Goal: Task Accomplishment & Management: Manage account settings

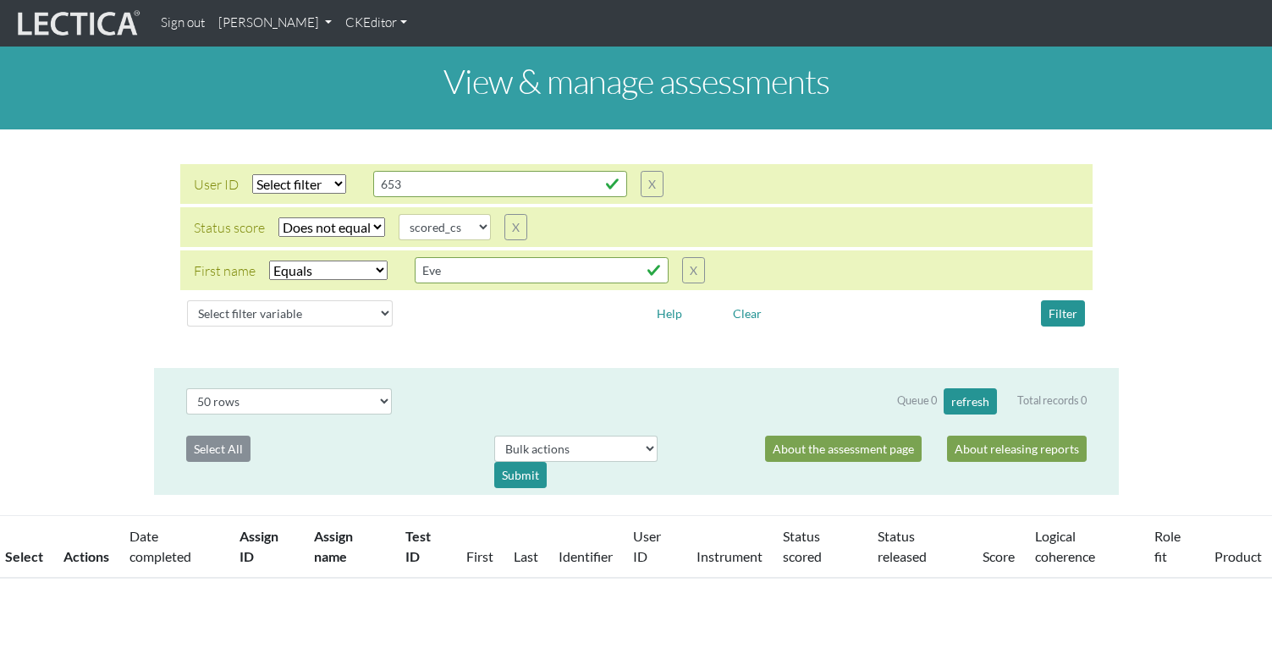
select select "not_iexact"
select select "scored_cs"
select select "iexact"
select select "50"
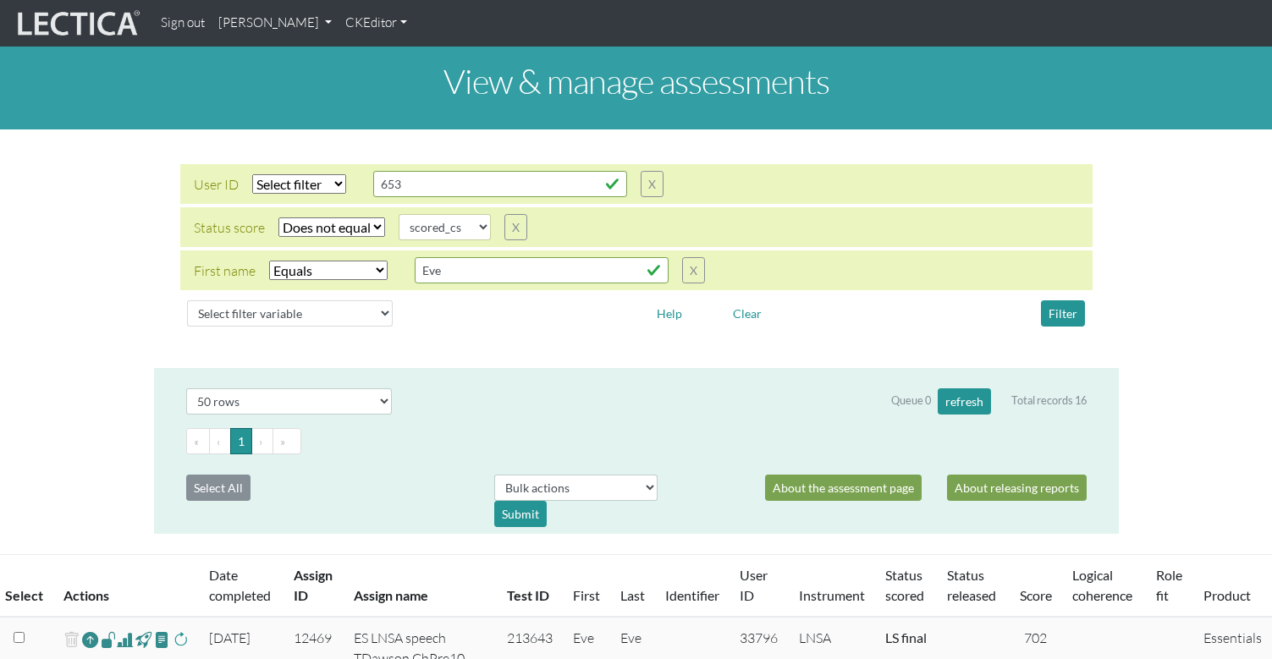
scroll to position [3, 0]
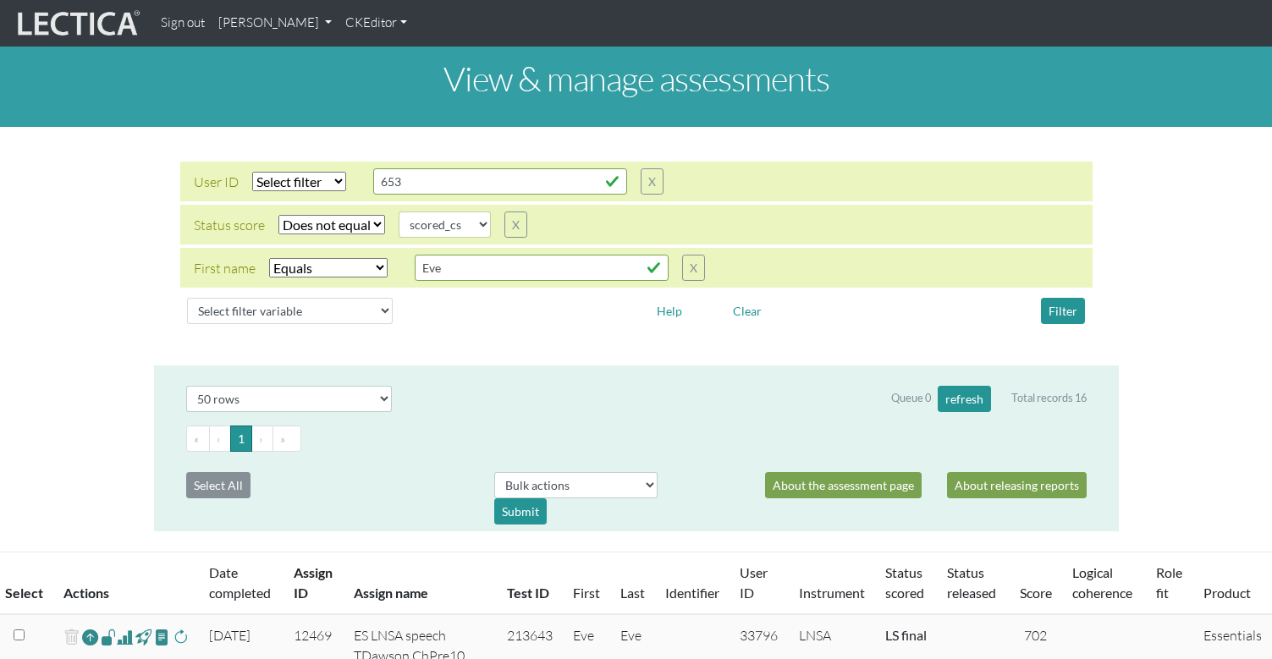
click at [338, 28] on link "CKEditor" at bounding box center [375, 23] width 75 height 33
click at [231, 29] on link "[PERSON_NAME]" at bounding box center [275, 23] width 127 height 33
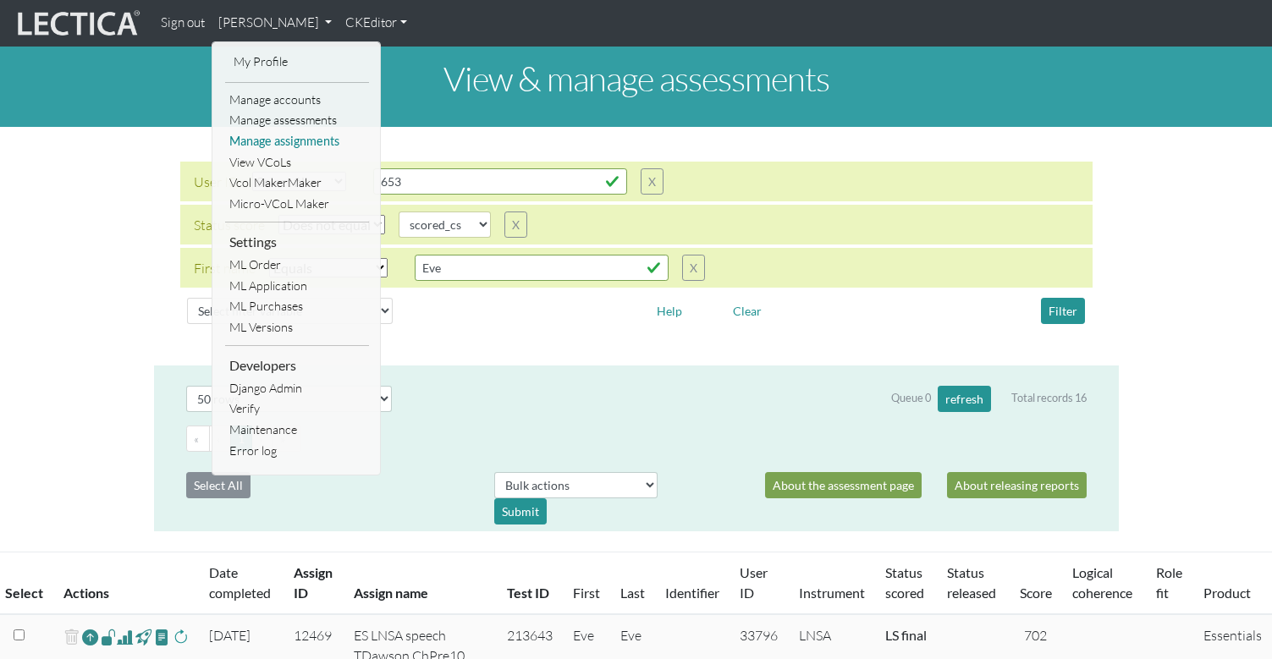
click at [289, 132] on link "Manage assignments" at bounding box center [297, 141] width 144 height 21
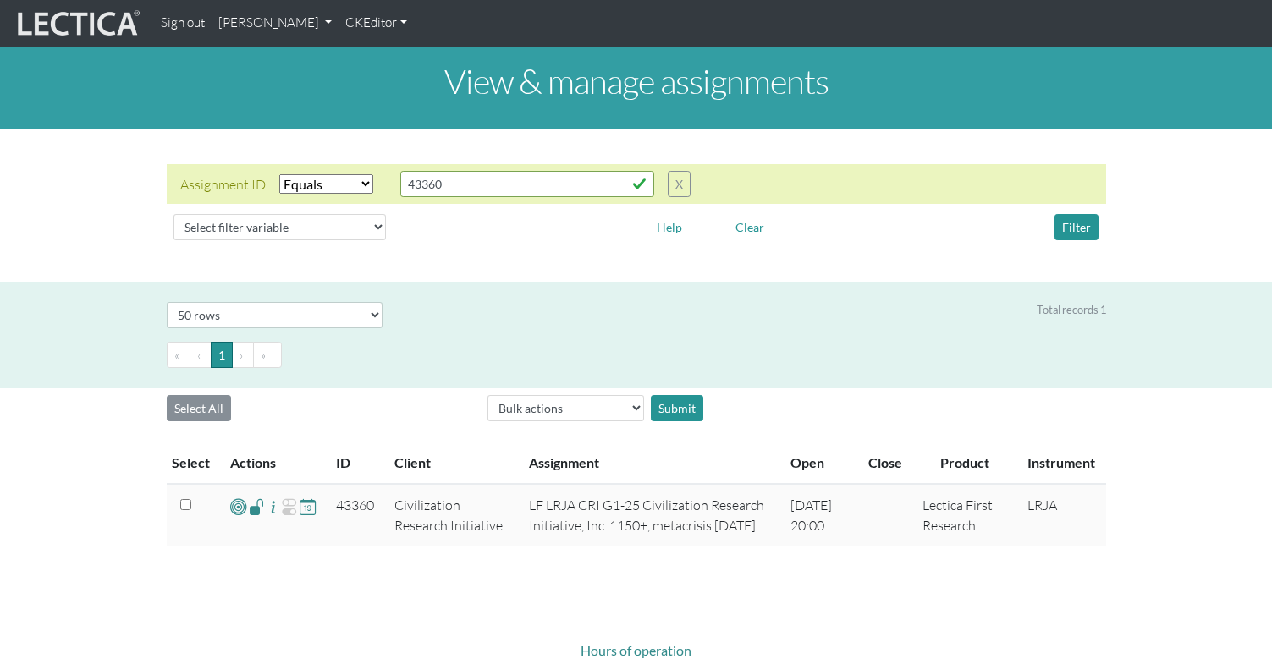
select select "equal"
select select "50"
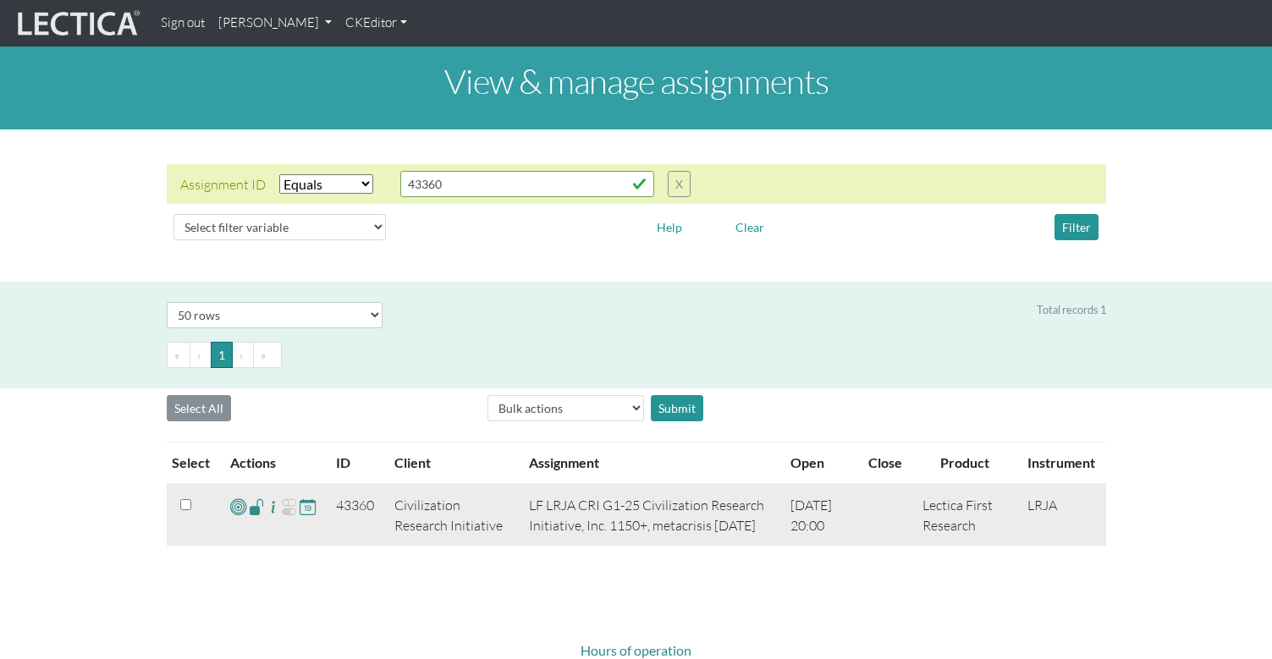
click at [250, 497] on span at bounding box center [257, 506] width 16 height 19
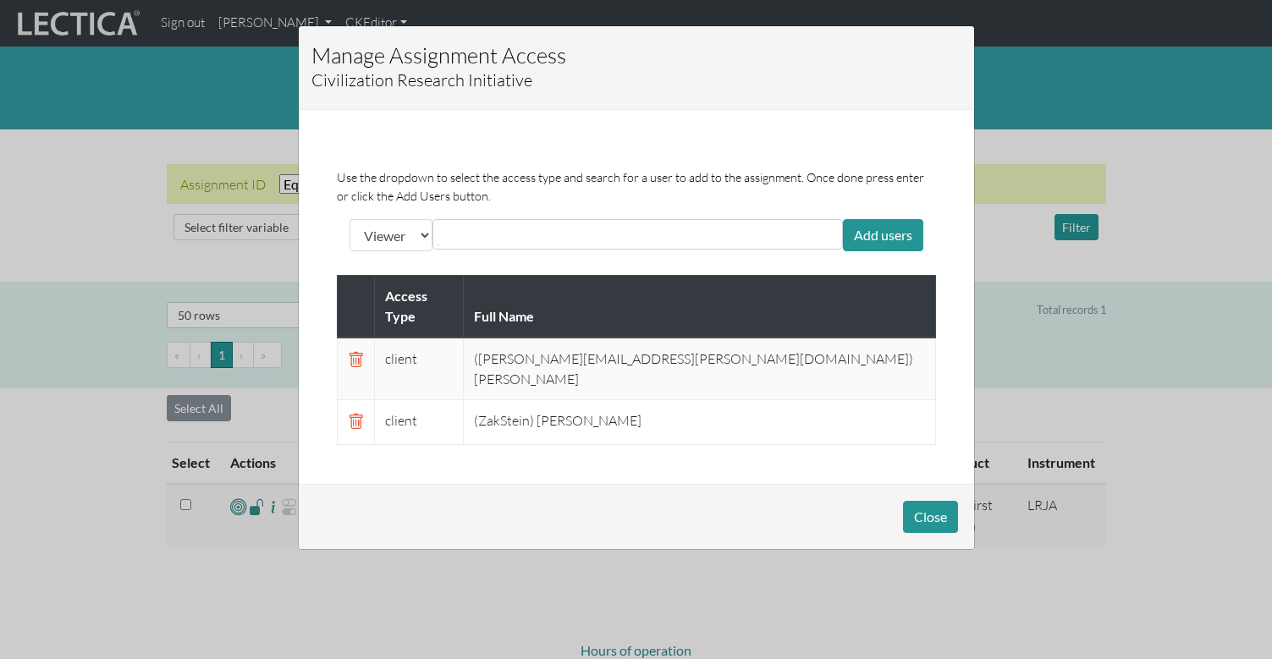
click at [354, 350] on span at bounding box center [356, 360] width 16 height 20
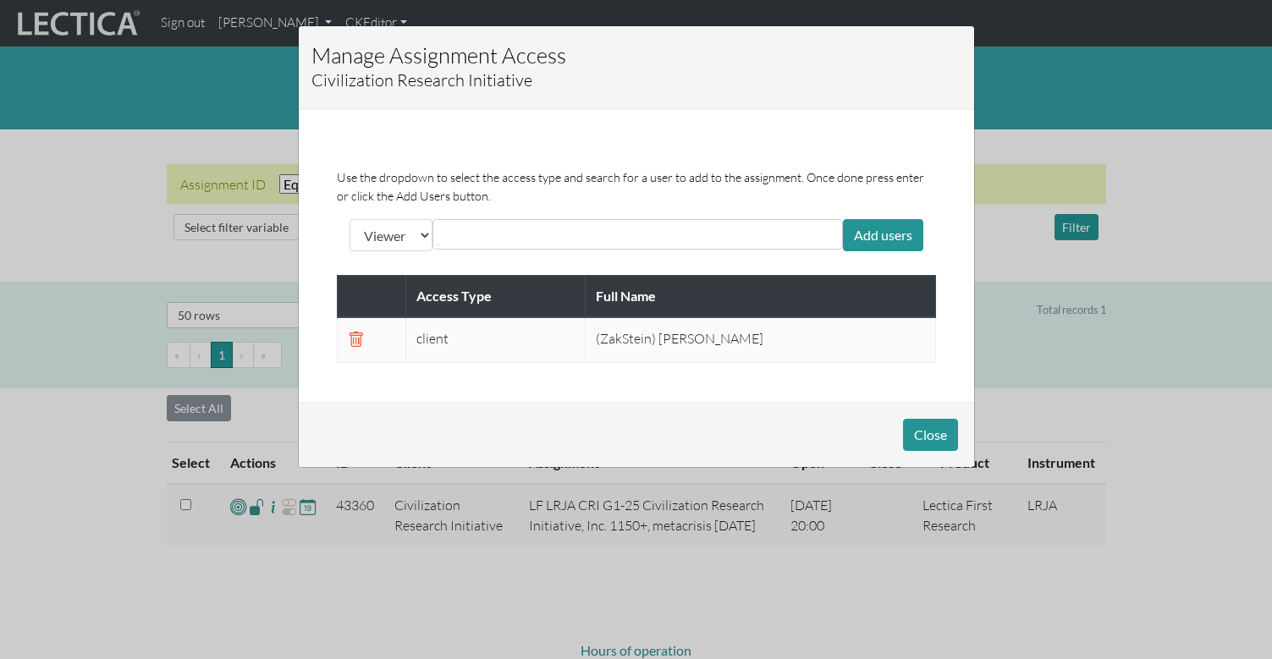
click at [460, 224] on input "text" at bounding box center [513, 234] width 151 height 20
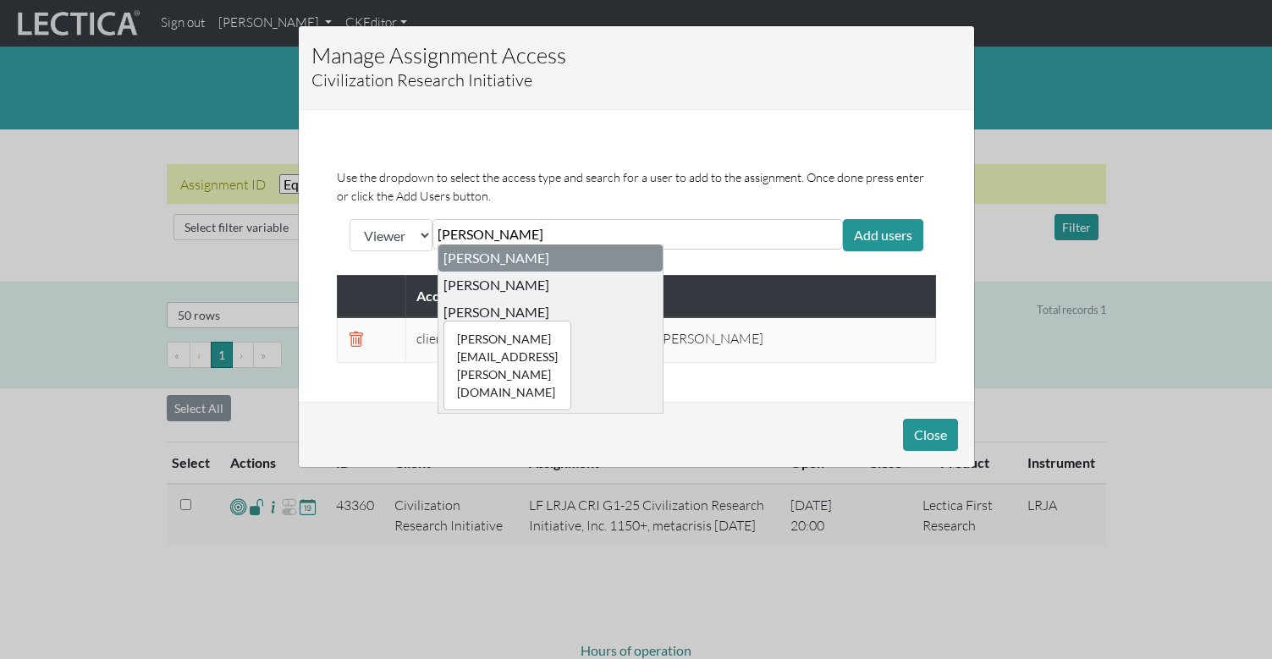
type input "[PERSON_NAME]"
click at [476, 304] on div "[PERSON_NAME][EMAIL_ADDRESS][PERSON_NAME][DOMAIN_NAME] [PERSON_NAME]" at bounding box center [496, 312] width 106 height 17
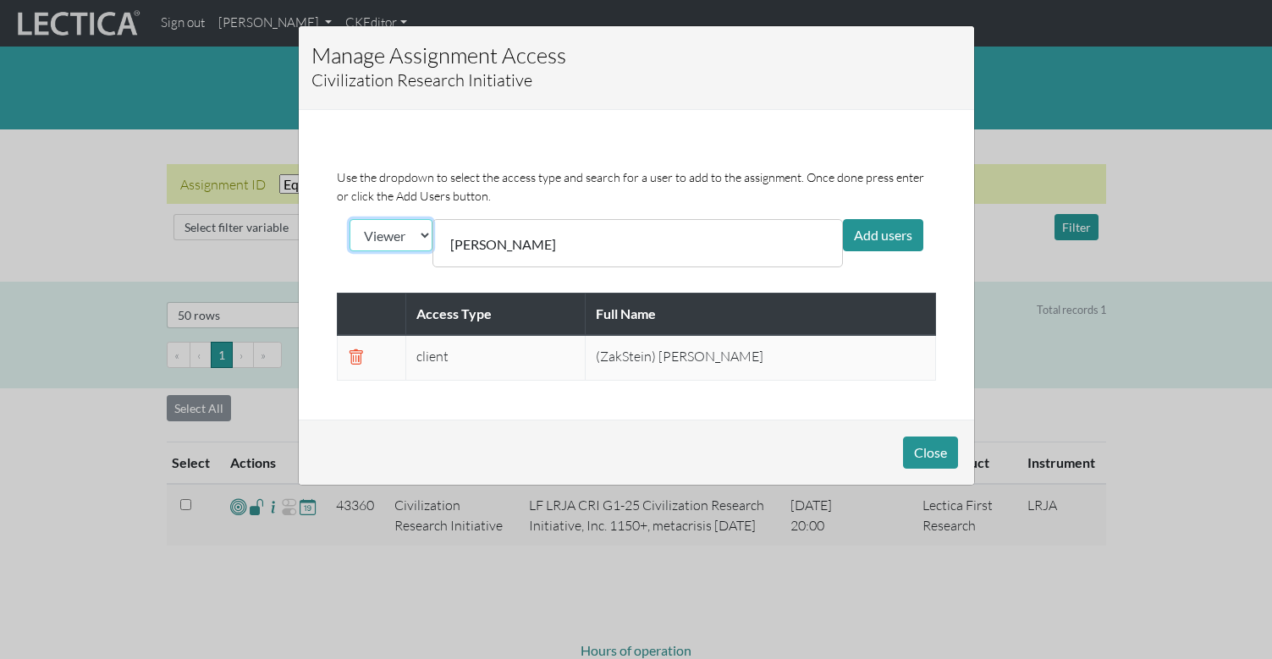
click at [393, 225] on select "Viewer Limited Client" at bounding box center [390, 235] width 83 height 32
select select "client"
click at [349, 219] on select "Viewer Limited Client" at bounding box center [390, 235] width 83 height 32
click at [569, 229] on input "text" at bounding box center [644, 234] width 151 height 20
click at [542, 235] on div "[PERSON_NAME]" at bounding box center [503, 243] width 128 height 35
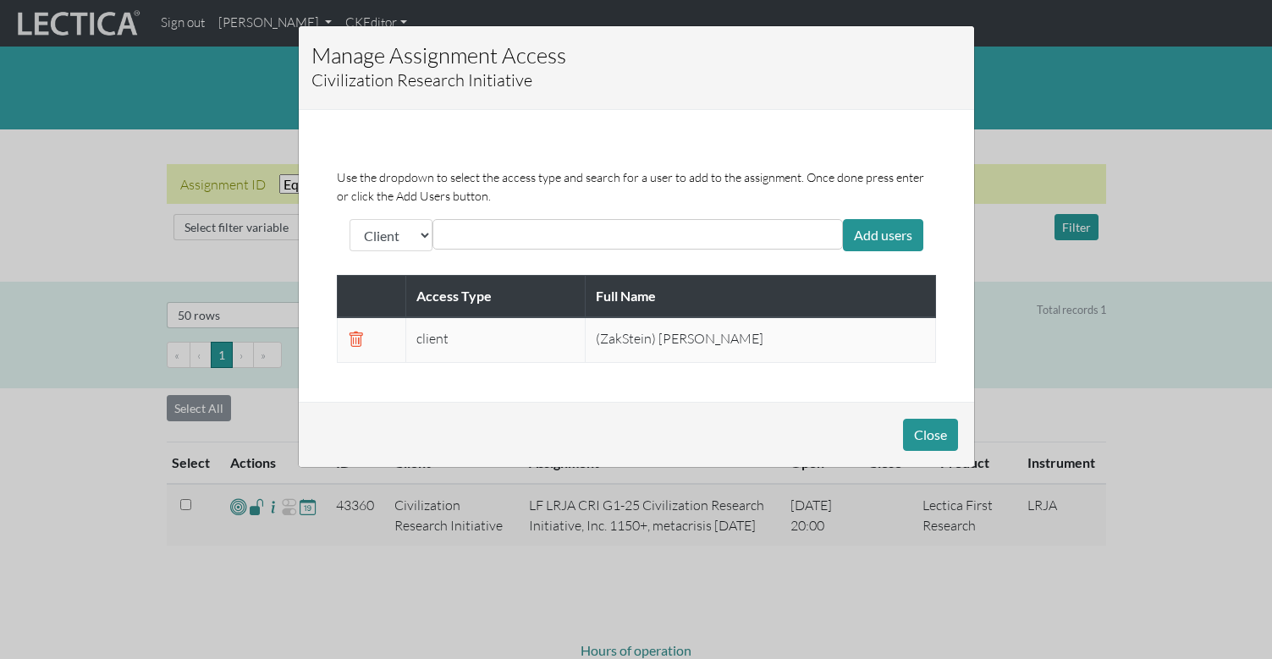
click at [498, 224] on input "text" at bounding box center [513, 234] width 151 height 20
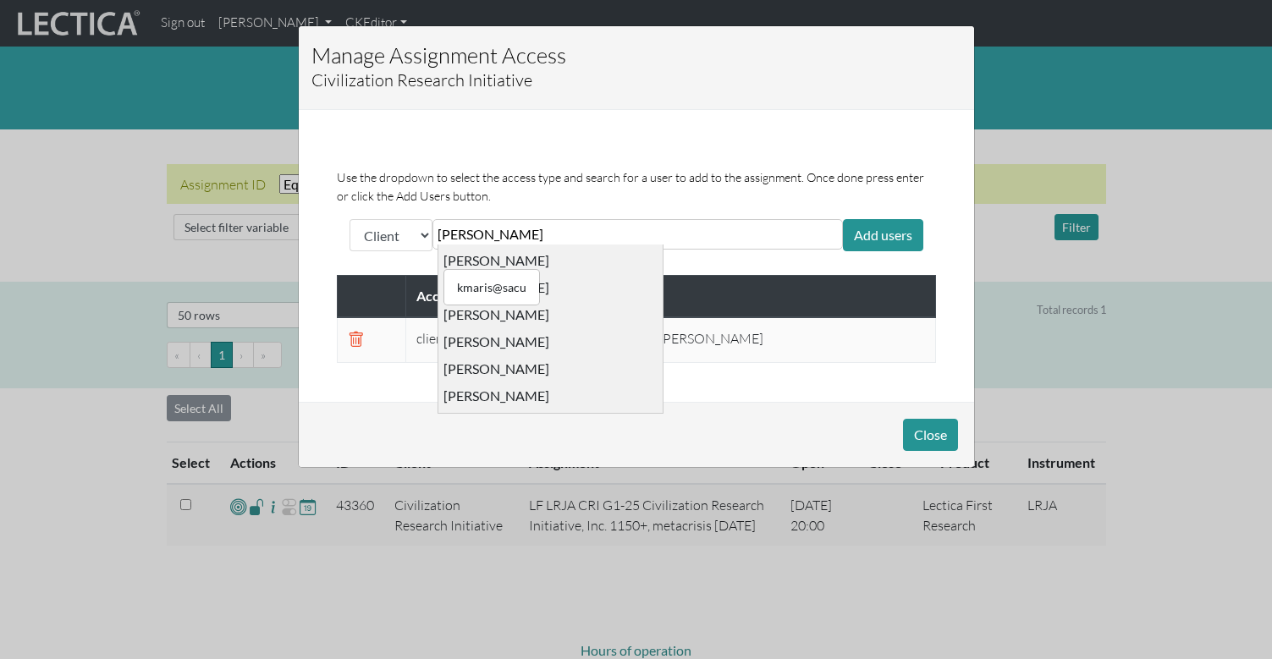
scroll to position [262, 0]
type input "[PERSON_NAME]"
click at [464, 312] on div "[PERSON_NAME][EMAIL_ADDRESS][DOMAIN_NAME] [PERSON_NAME]" at bounding box center [496, 320] width 106 height 17
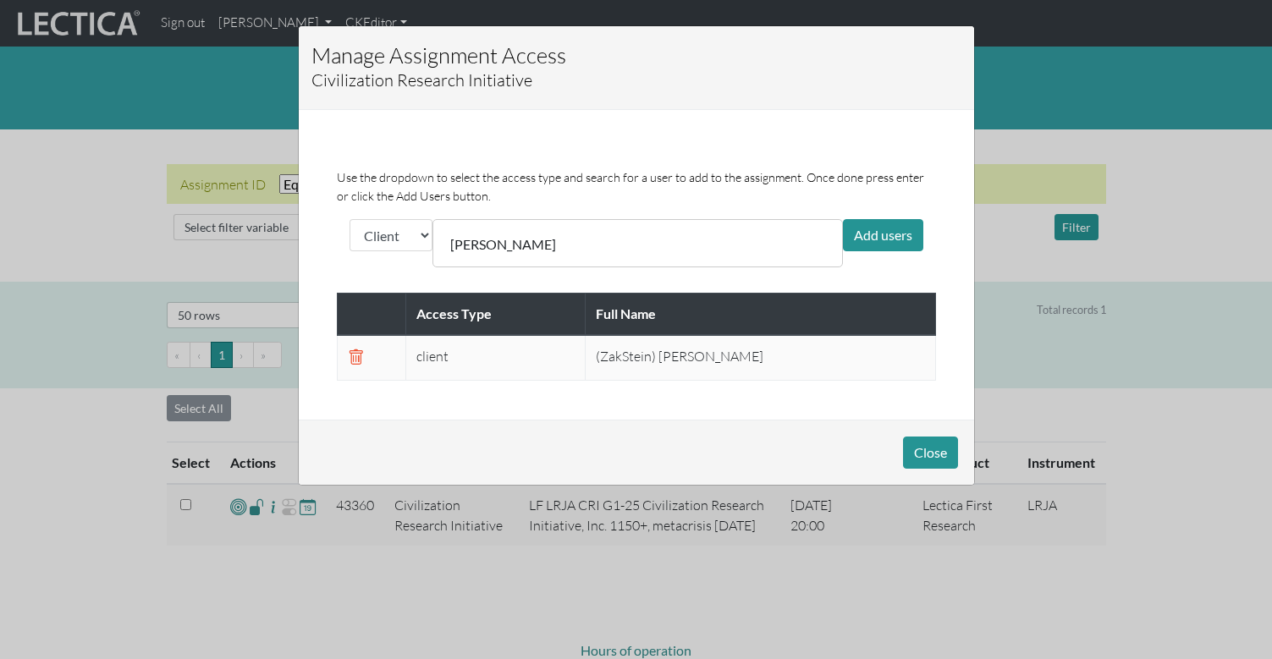
click at [569, 228] on input "text" at bounding box center [644, 234] width 151 height 20
click at [886, 225] on div "Add users" at bounding box center [883, 235] width 80 height 32
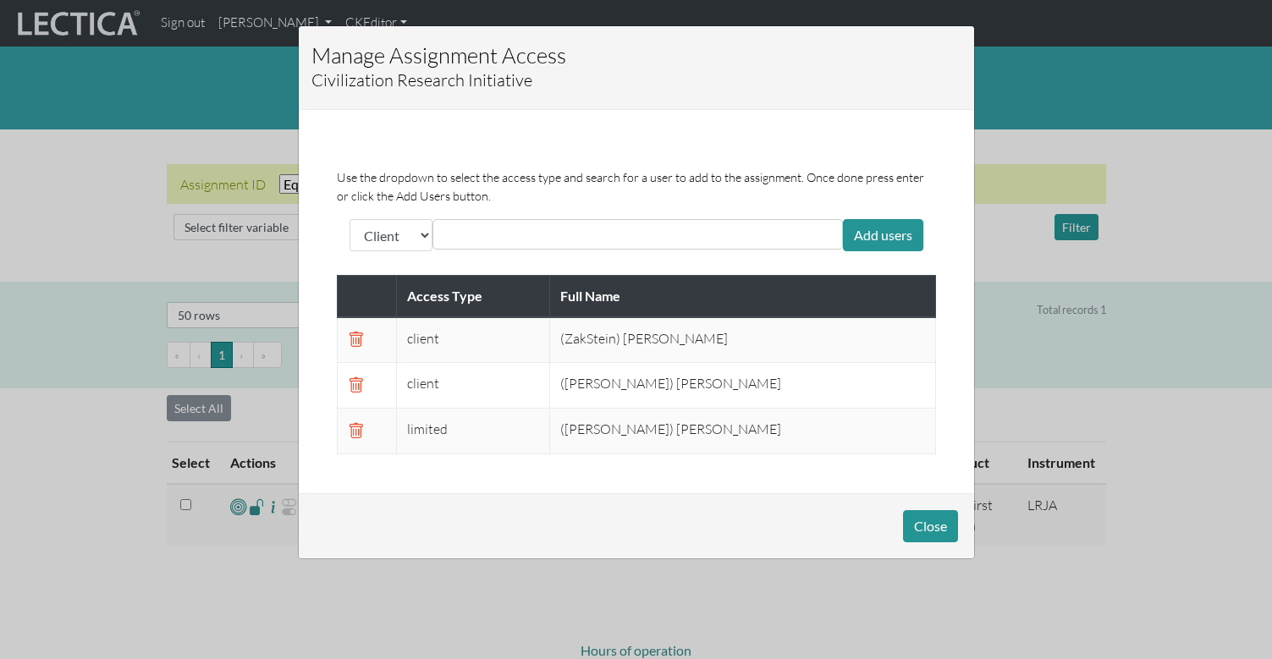
click at [354, 421] on span at bounding box center [356, 431] width 16 height 20
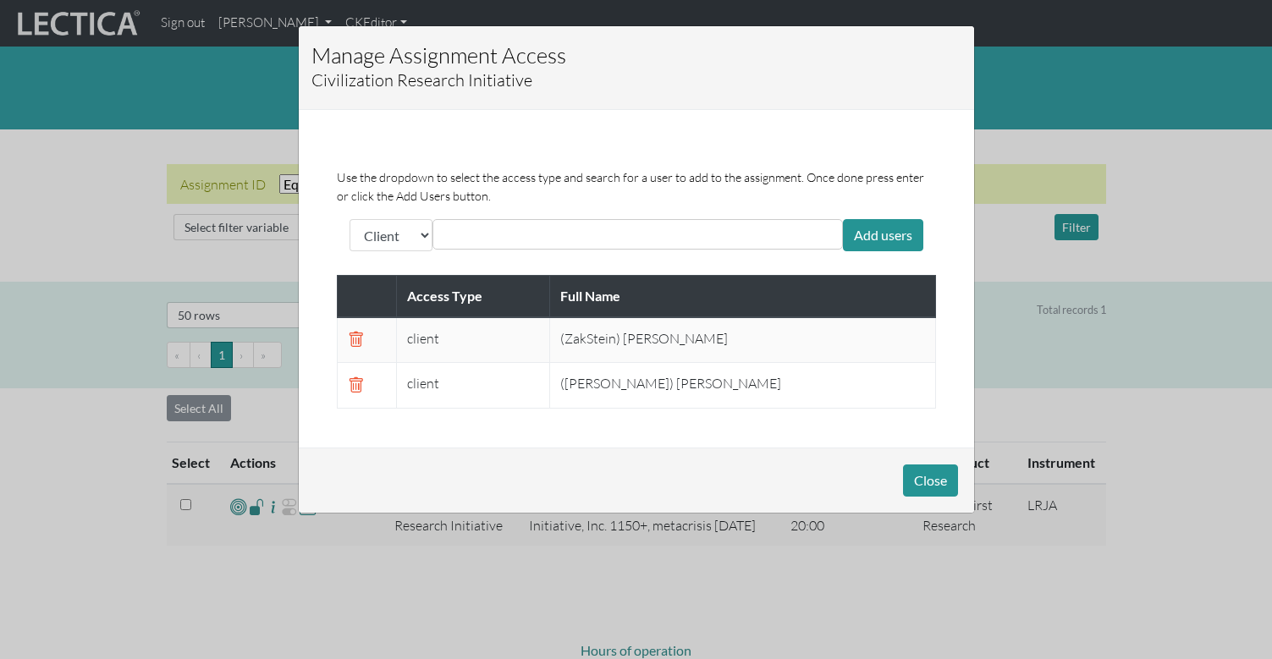
click at [646, 369] on td "([PERSON_NAME]) [PERSON_NAME]" at bounding box center [742, 386] width 385 height 46
click at [930, 465] on button "Close" at bounding box center [930, 481] width 55 height 32
